Goal: Information Seeking & Learning: Learn about a topic

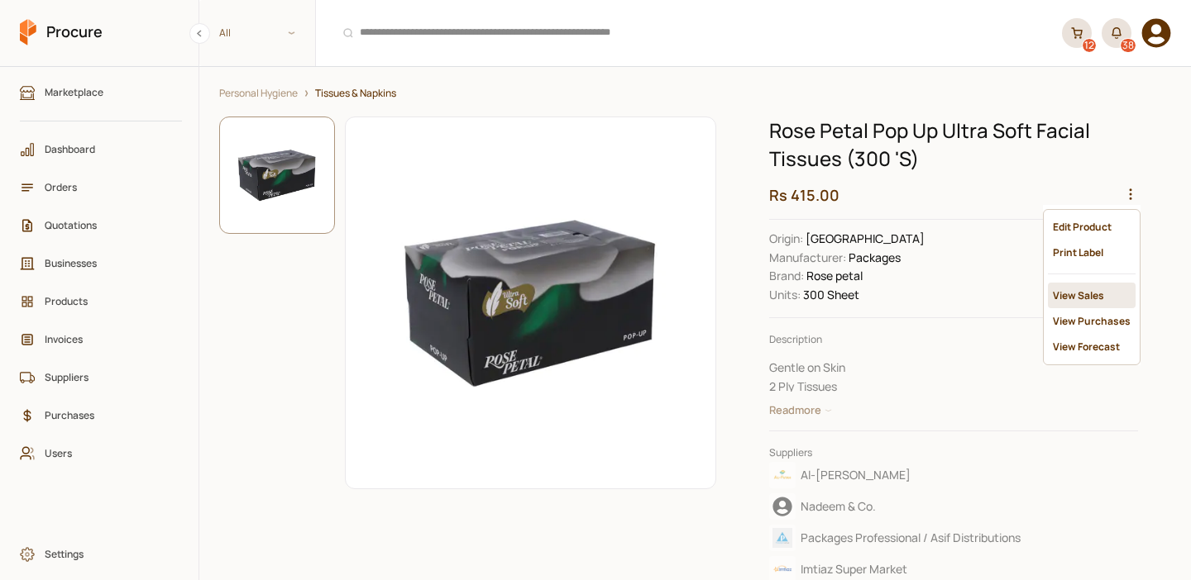
click at [1104, 290] on div "View Sales" at bounding box center [1092, 296] width 88 height 26
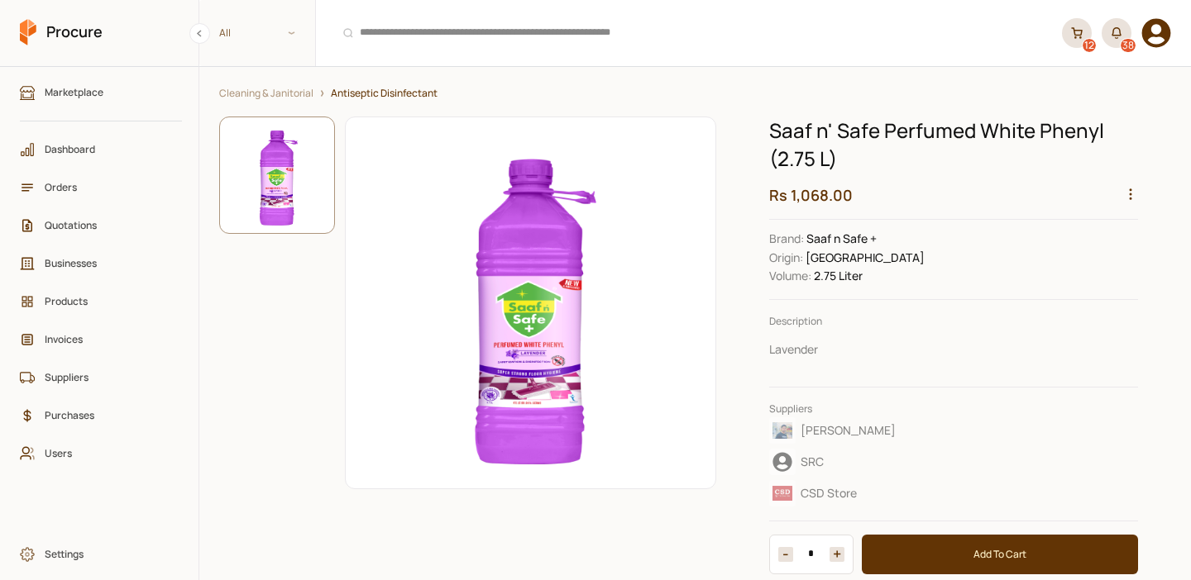
click at [1130, 198] on circle "button" at bounding box center [1131, 199] width 2 height 2
click at [1063, 283] on div "View Sales" at bounding box center [1092, 296] width 88 height 26
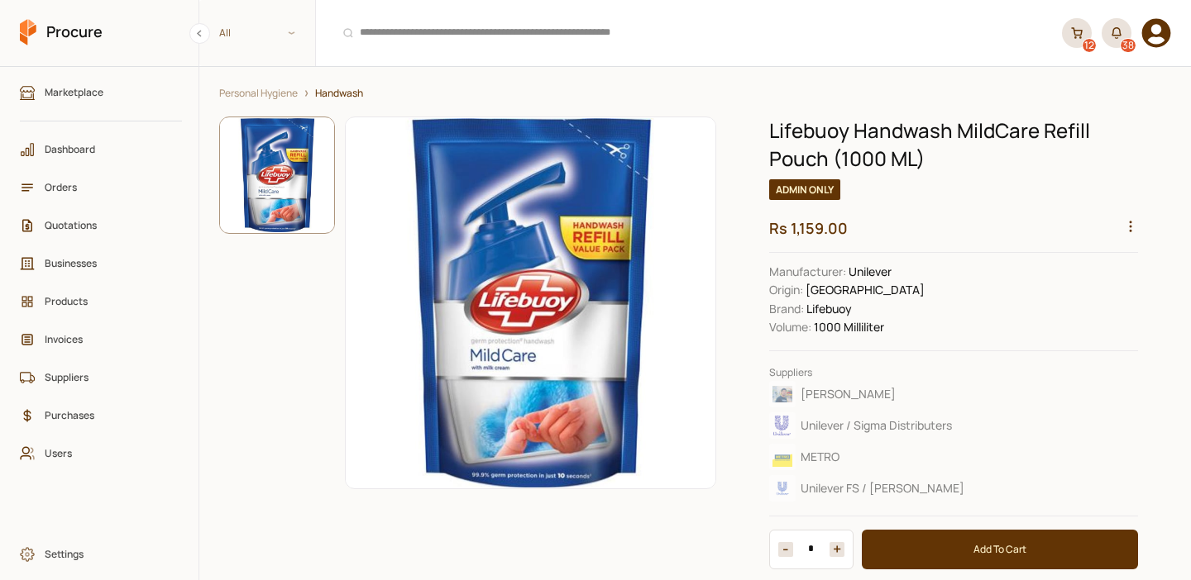
click at [1134, 218] on h2 "Rs 1,159.00" at bounding box center [953, 228] width 369 height 21
click at [1129, 229] on icon "button" at bounding box center [1130, 226] width 15 height 15
click at [1090, 317] on div "View Sales" at bounding box center [1092, 328] width 88 height 26
